Goal: Transaction & Acquisition: Purchase product/service

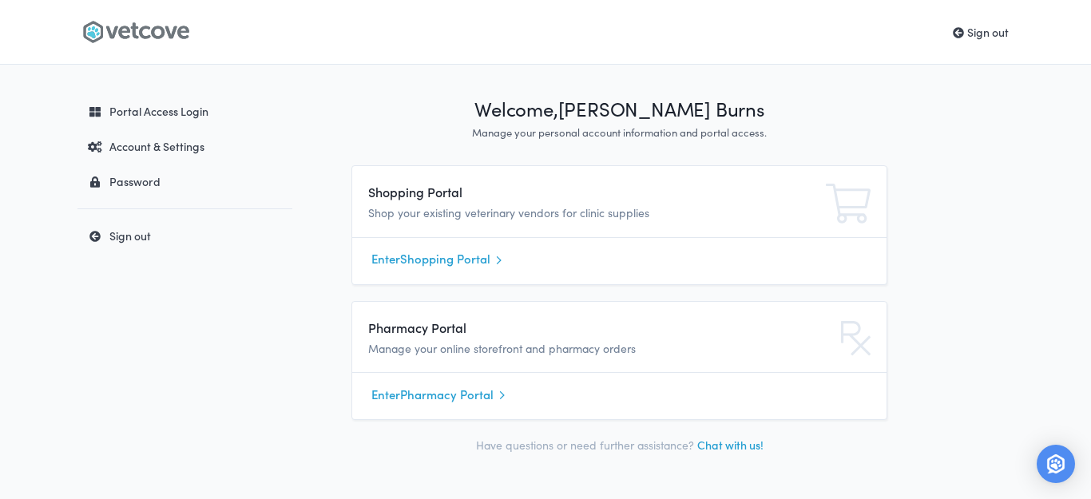
click at [394, 255] on link "Enter Shopping Portal" at bounding box center [619, 259] width 496 height 24
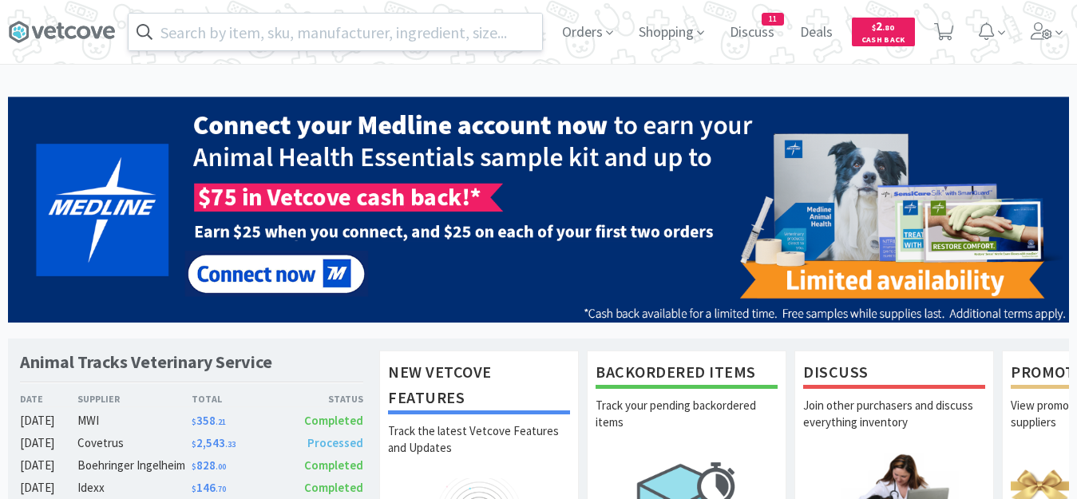
click at [385, 32] on input "text" at bounding box center [336, 32] width 414 height 37
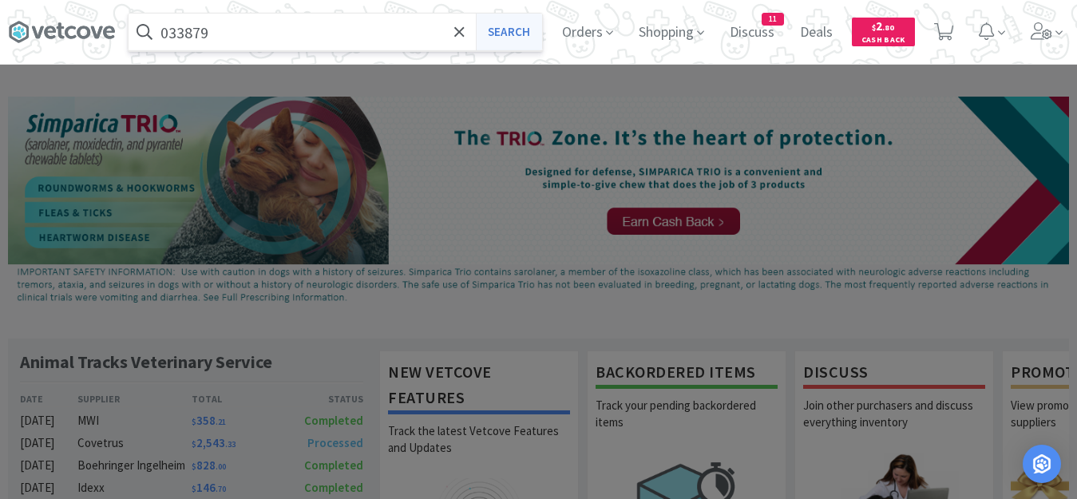
click at [506, 31] on button "Search" at bounding box center [509, 32] width 66 height 37
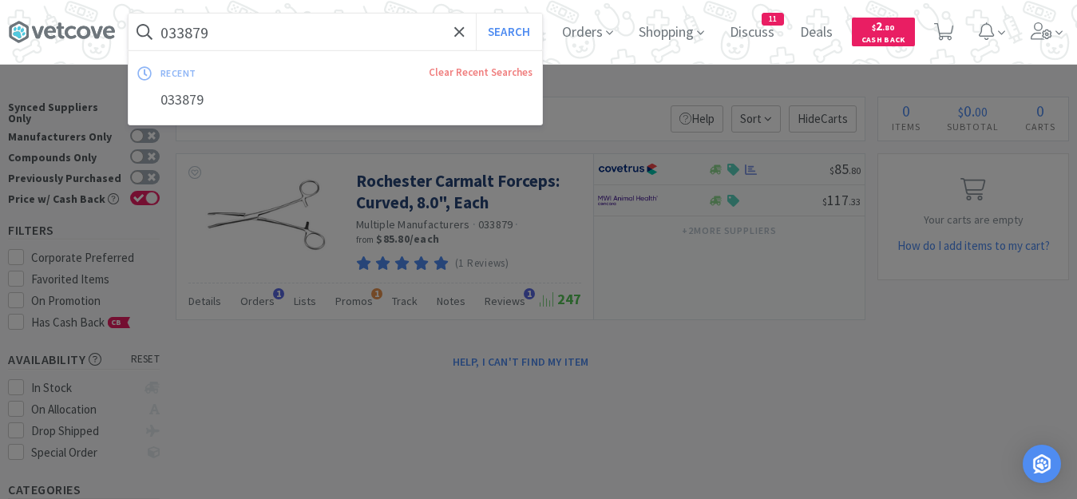
click at [290, 33] on input "033879" at bounding box center [336, 32] width 414 height 37
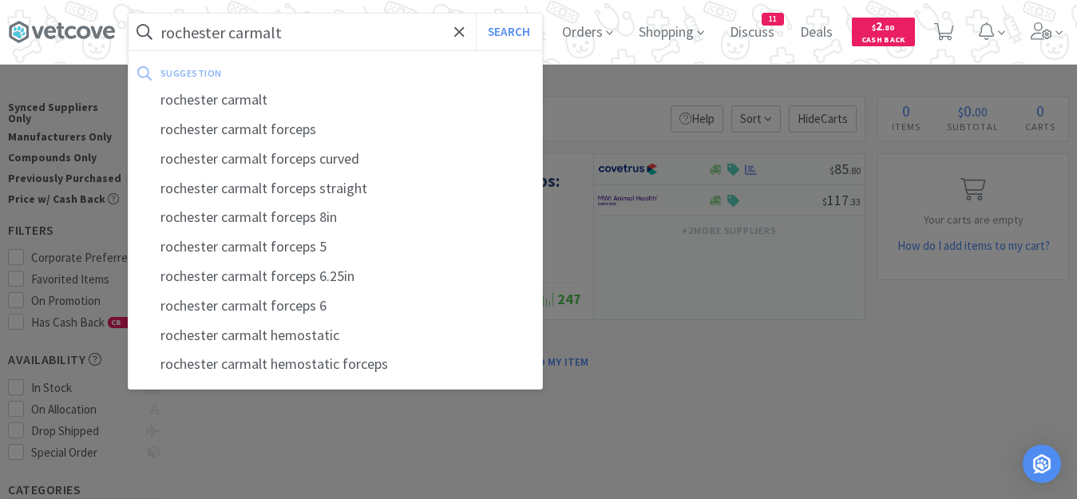
type input "rochester carmalt"
click at [476, 14] on button "Search" at bounding box center [509, 32] width 66 height 37
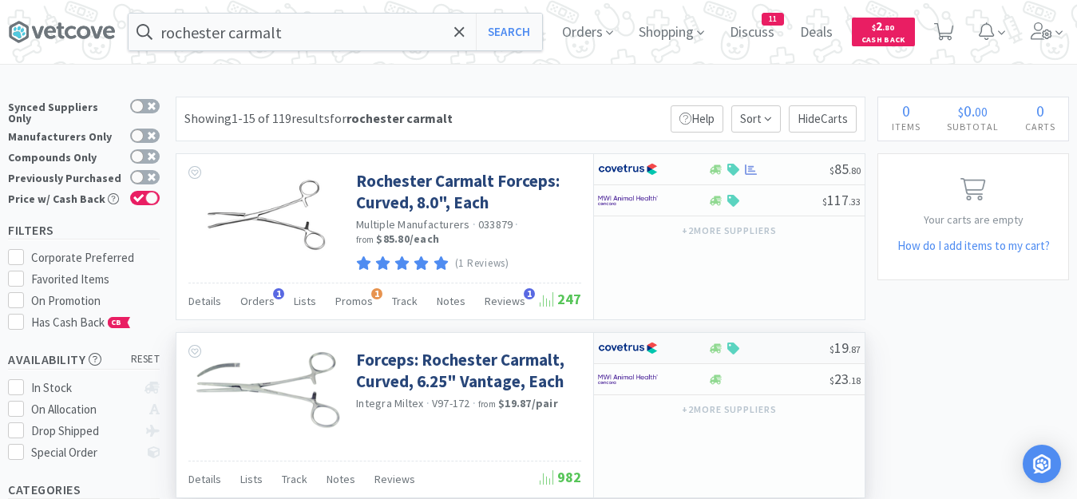
click at [785, 349] on div at bounding box center [768, 349] width 122 height 12
select select "1"
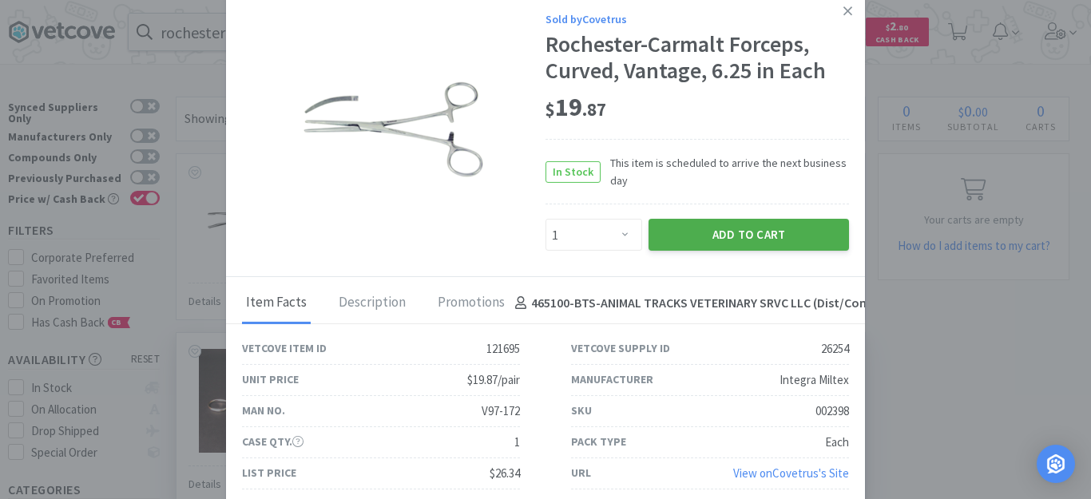
click at [704, 236] on button "Add to Cart" at bounding box center [748, 235] width 200 height 32
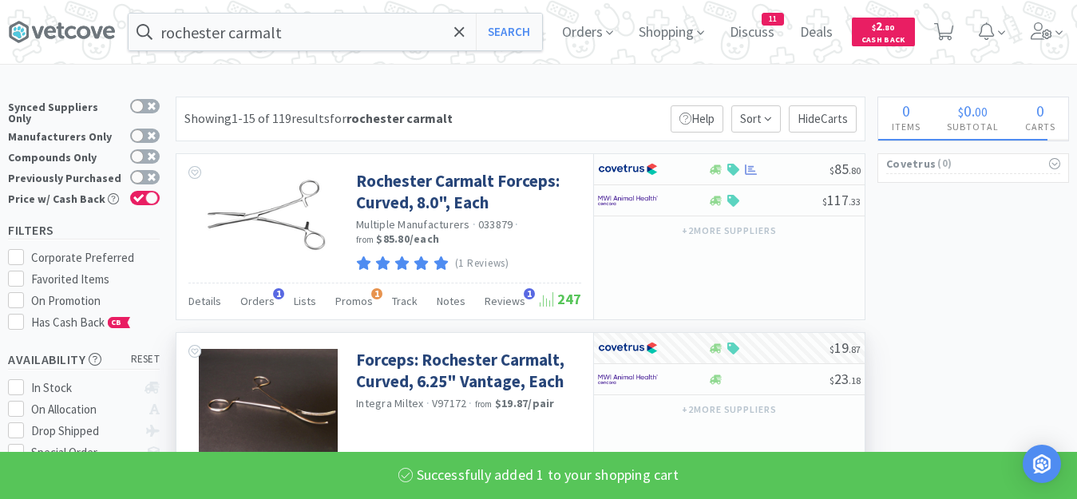
select select "1"
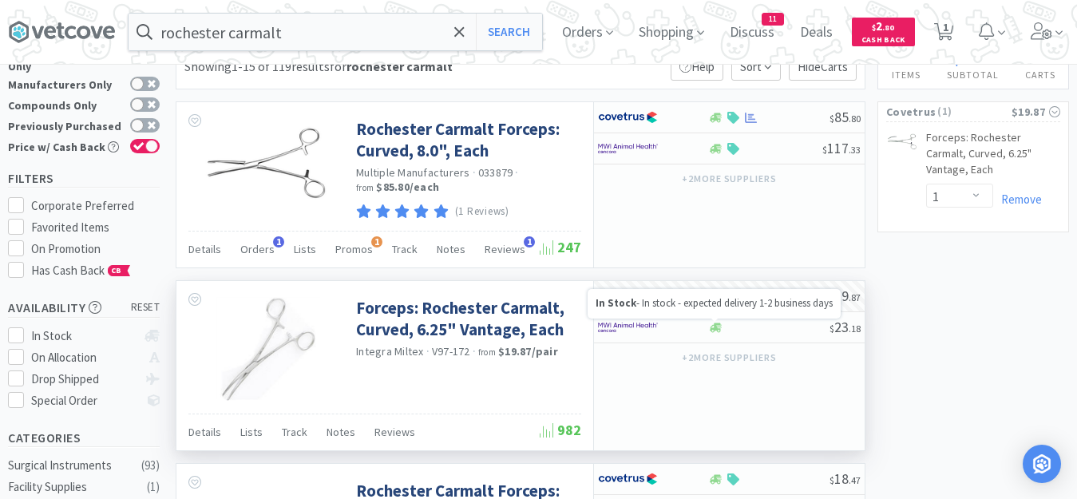
scroll to position [80, 0]
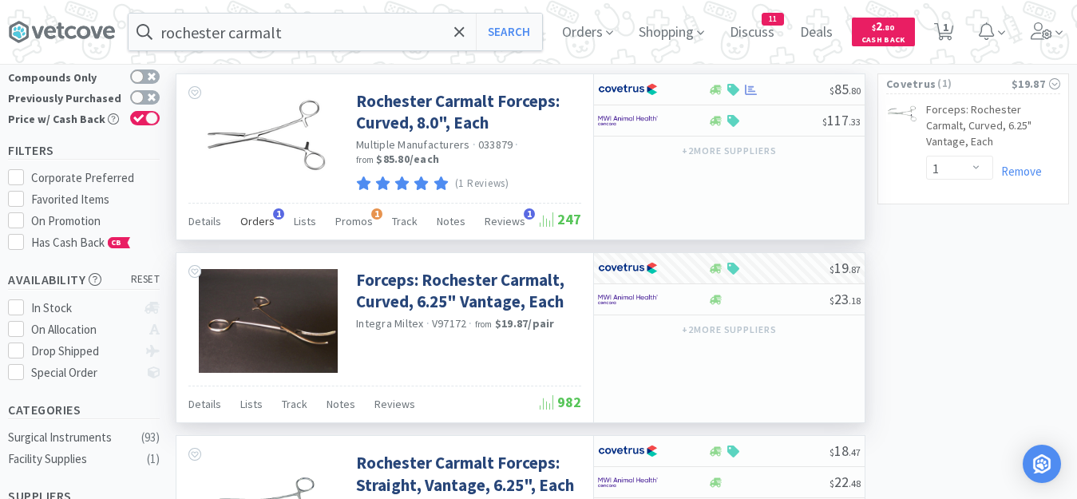
click at [243, 221] on span "Orders" at bounding box center [257, 221] width 34 height 14
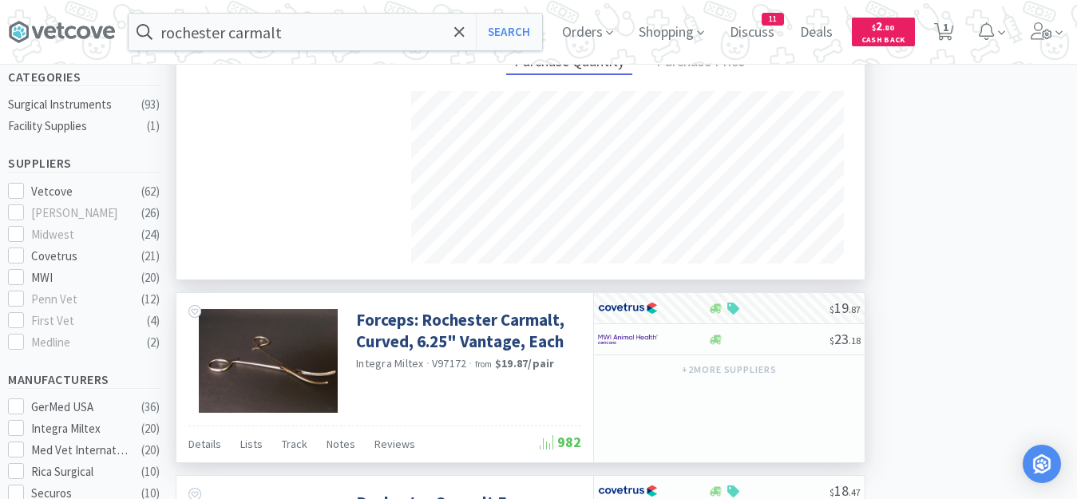
scroll to position [399, 0]
